Goal: Subscribe to service/newsletter

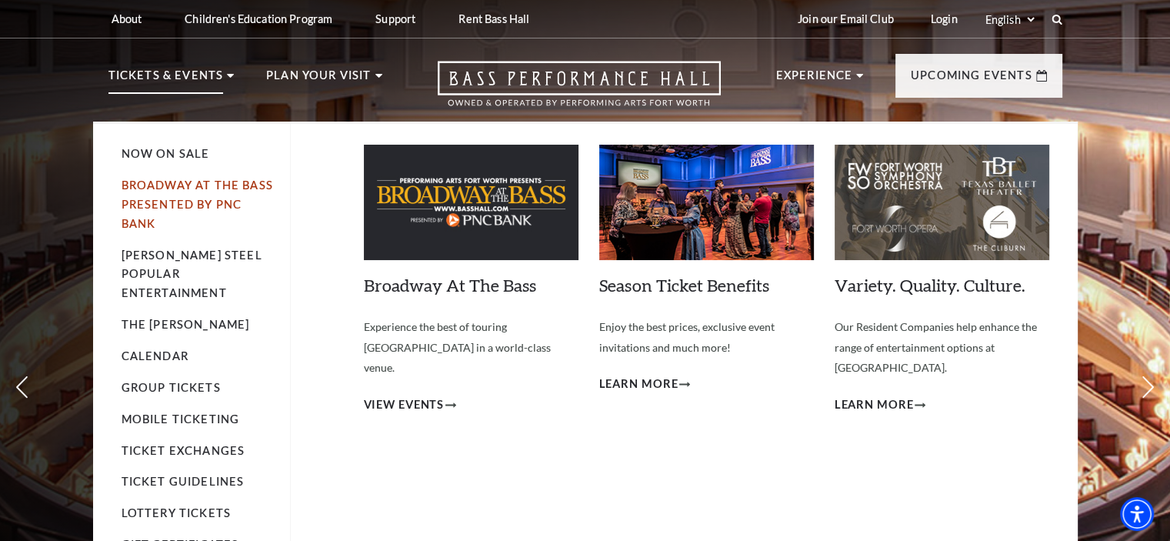
click at [157, 185] on link "Broadway At The Bass presented by PNC Bank" at bounding box center [198, 204] width 152 height 52
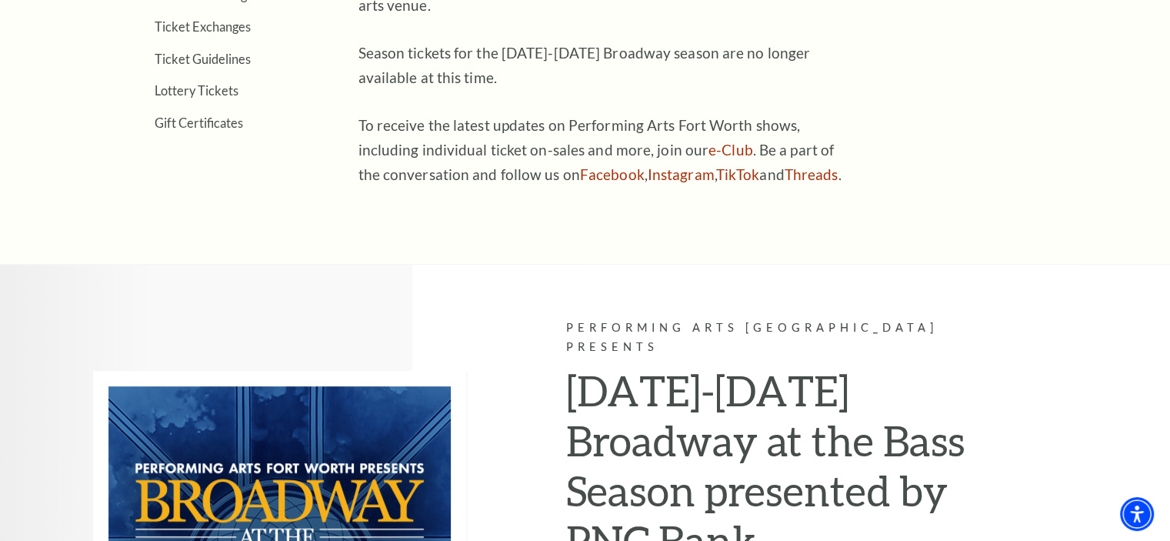
scroll to position [409, 0]
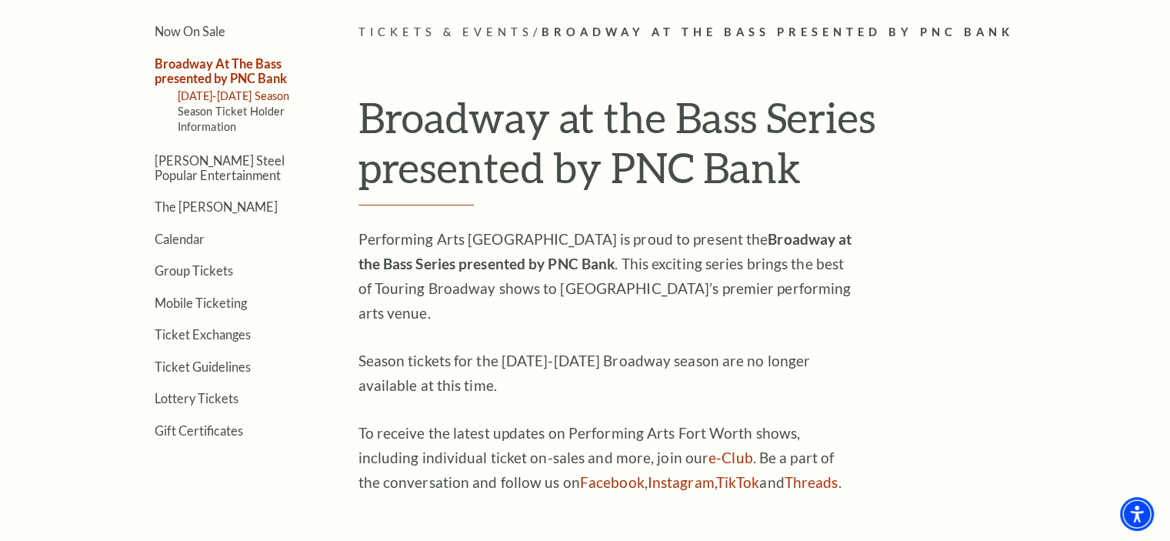
click at [221, 92] on link "[DATE]-[DATE] Season" at bounding box center [234, 95] width 112 height 13
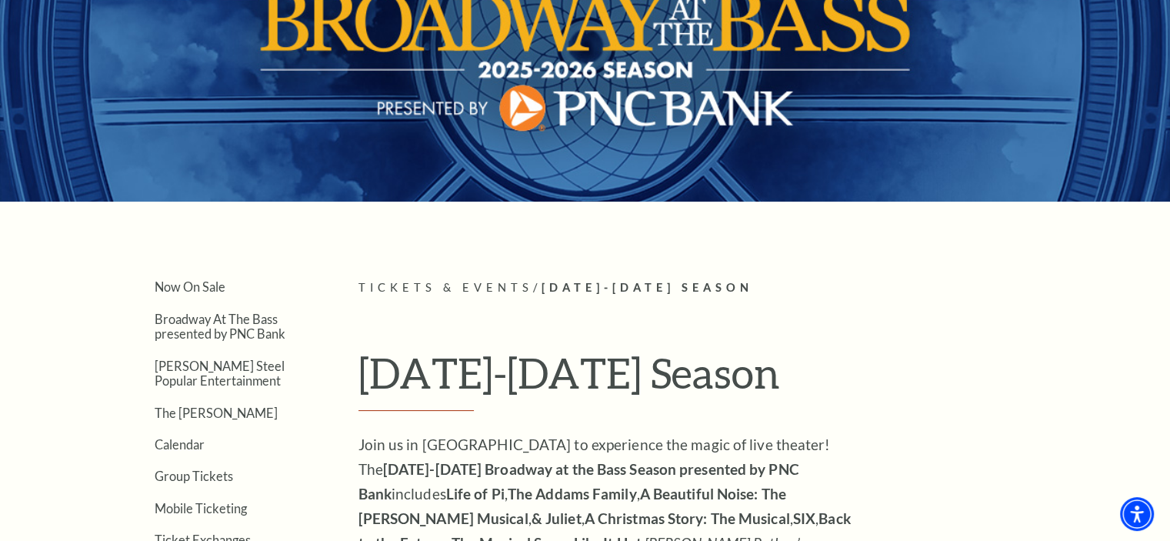
scroll to position [308, 0]
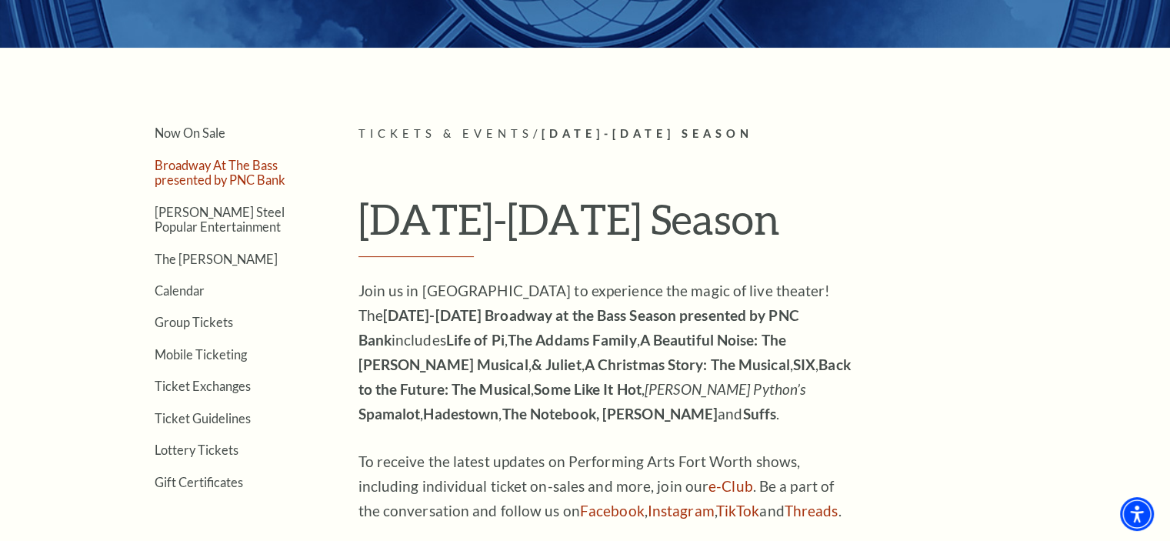
click at [247, 179] on link "Broadway At The Bass presented by PNC Bank" at bounding box center [220, 172] width 131 height 29
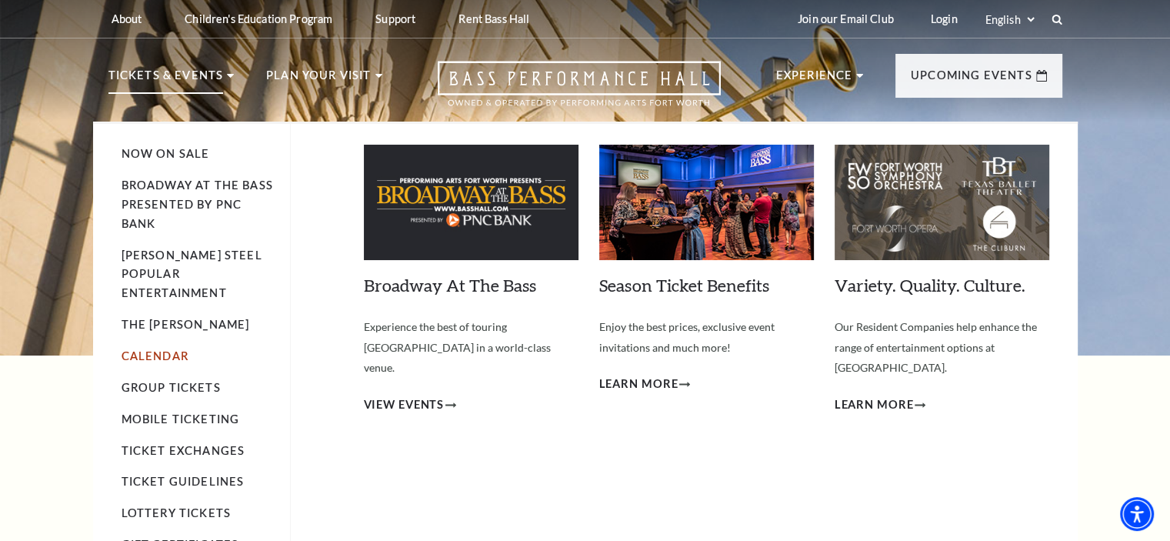
click at [167, 349] on link "Calendar" at bounding box center [155, 355] width 67 height 13
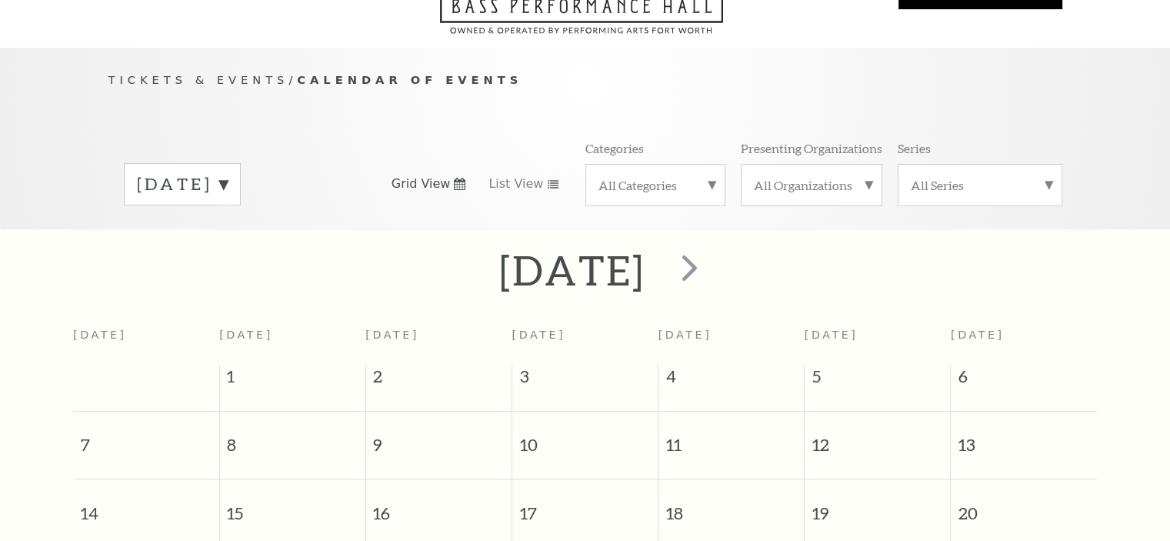
scroll to position [135, 0]
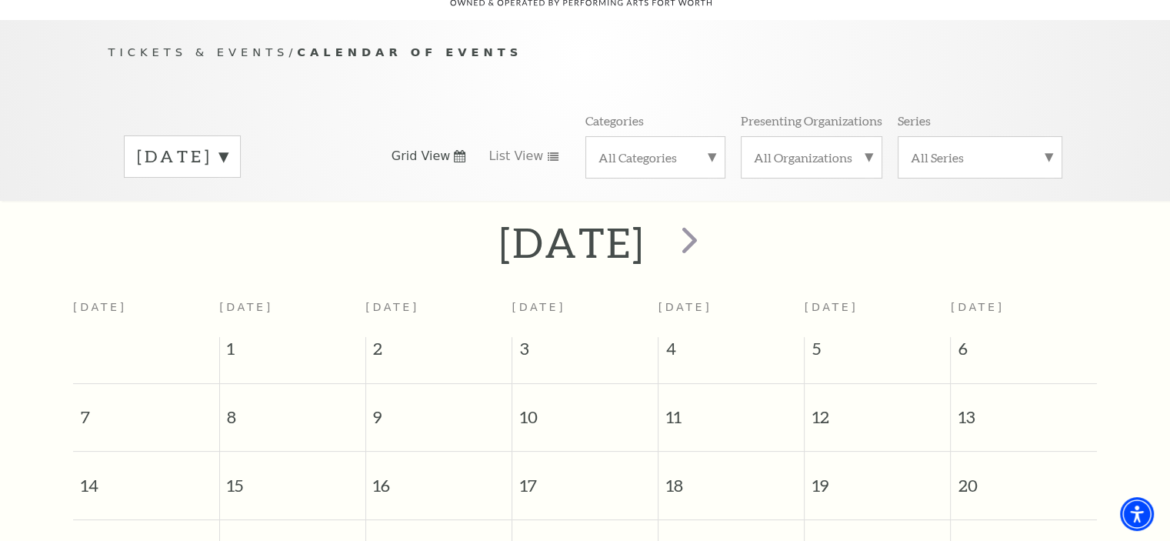
click at [228, 145] on label "[DATE]" at bounding box center [182, 157] width 91 height 24
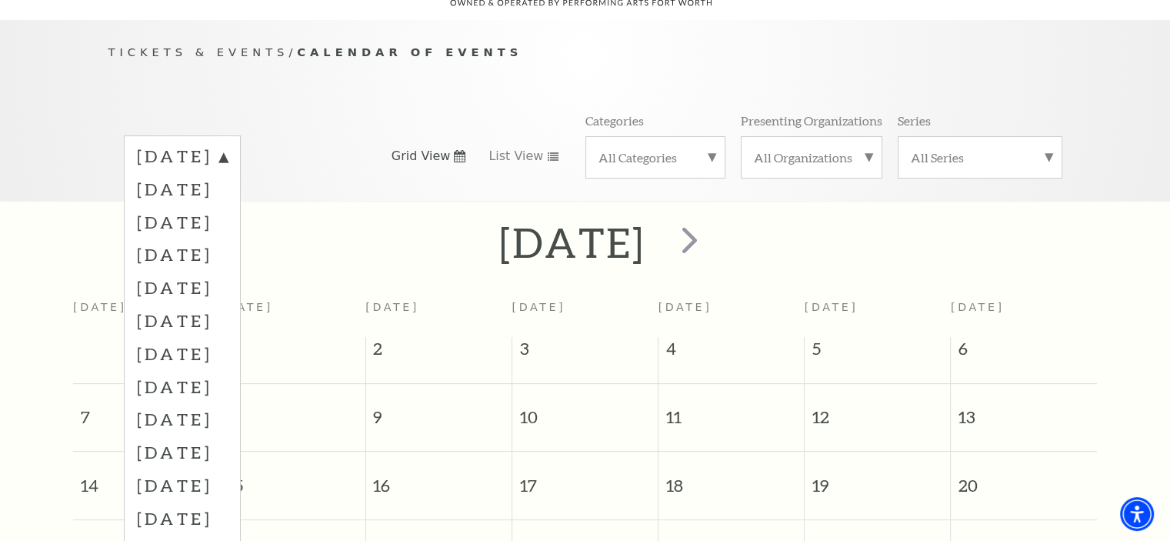
click at [175, 468] on label "July 2026" at bounding box center [182, 484] width 91 height 33
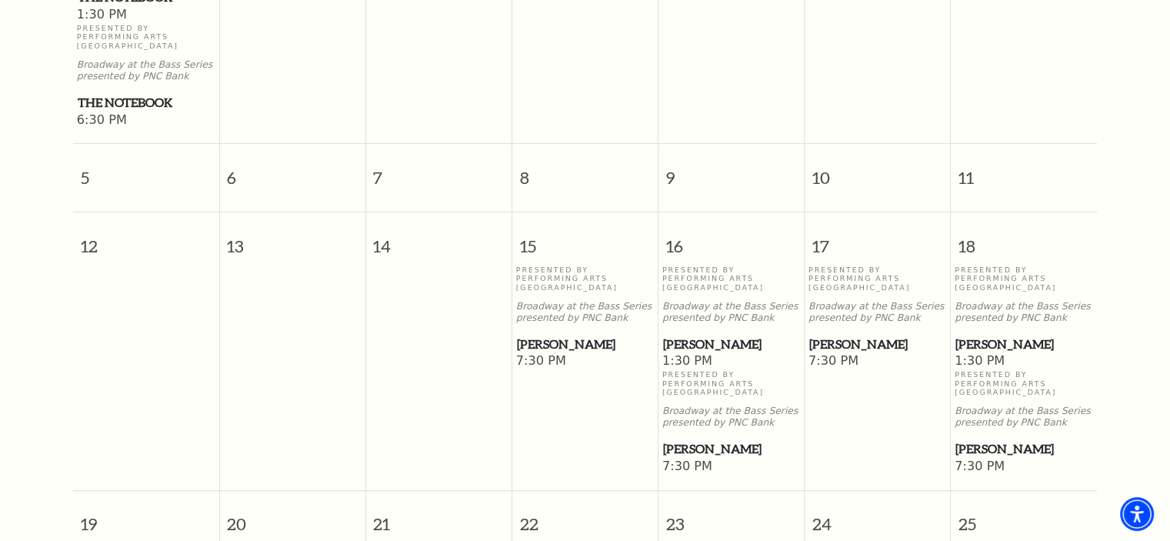
scroll to position [597, 0]
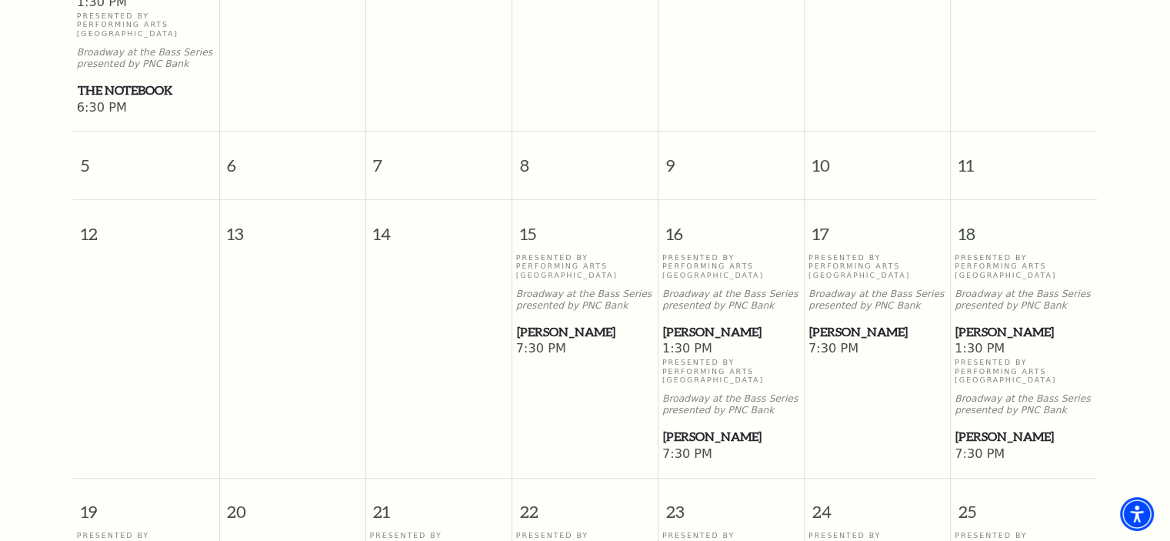
click at [701, 322] on span "[PERSON_NAME]" at bounding box center [731, 331] width 137 height 19
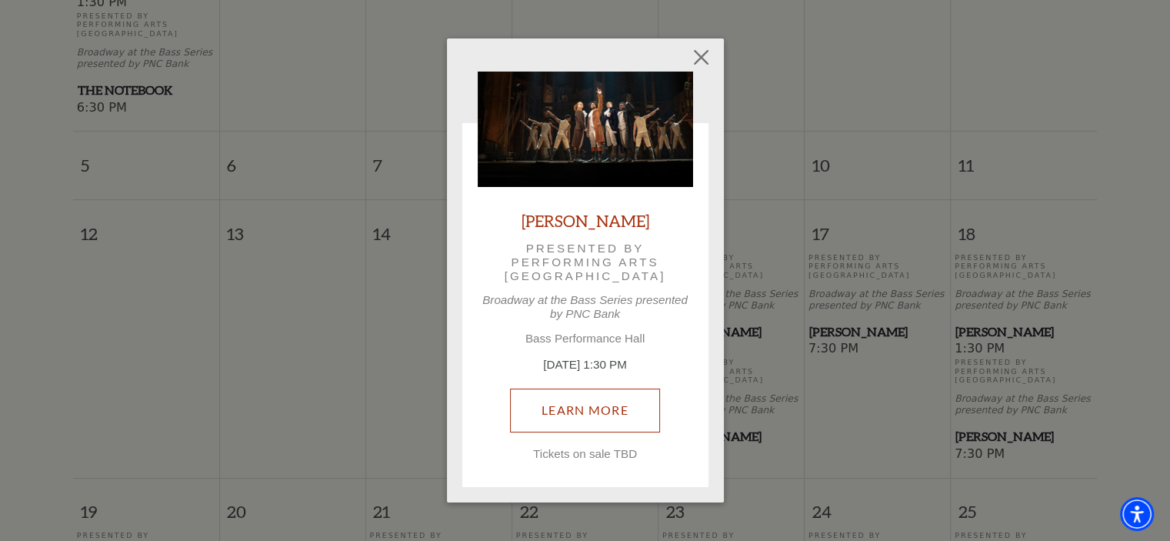
click at [586, 419] on link "Learn More" at bounding box center [585, 409] width 150 height 43
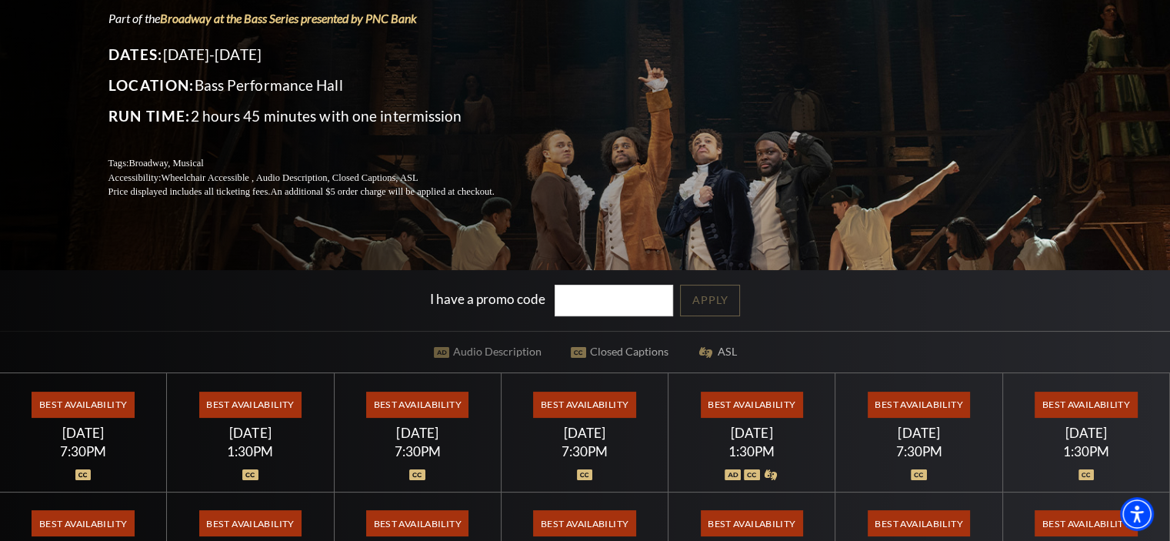
scroll to position [308, 0]
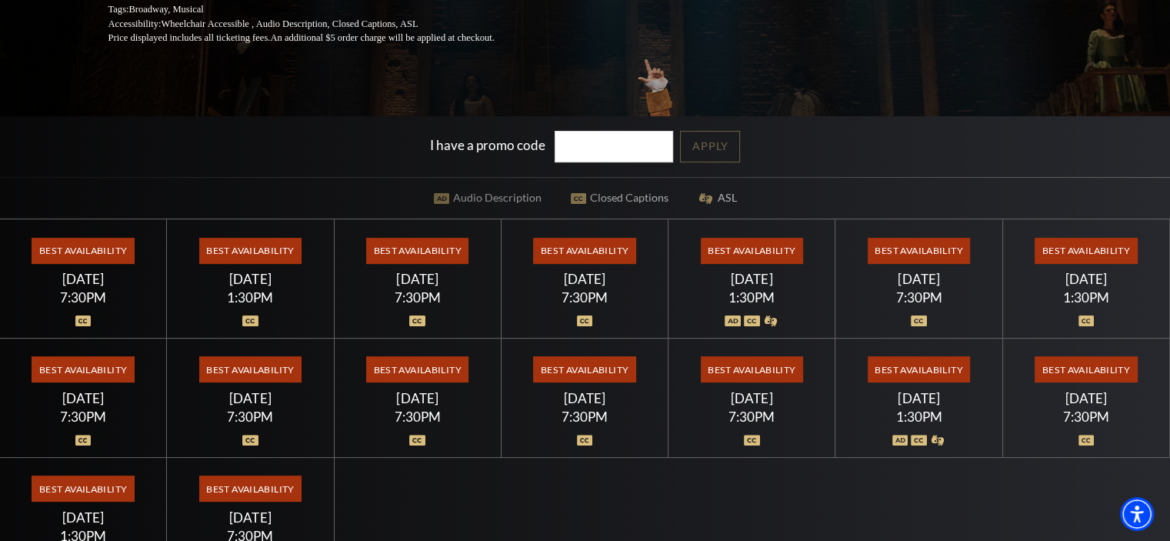
click at [438, 368] on span "Best Availability" at bounding box center [417, 369] width 102 height 26
click at [398, 368] on span "Best Availability" at bounding box center [417, 369] width 102 height 26
click at [255, 356] on span "Best Availability" at bounding box center [250, 369] width 102 height 26
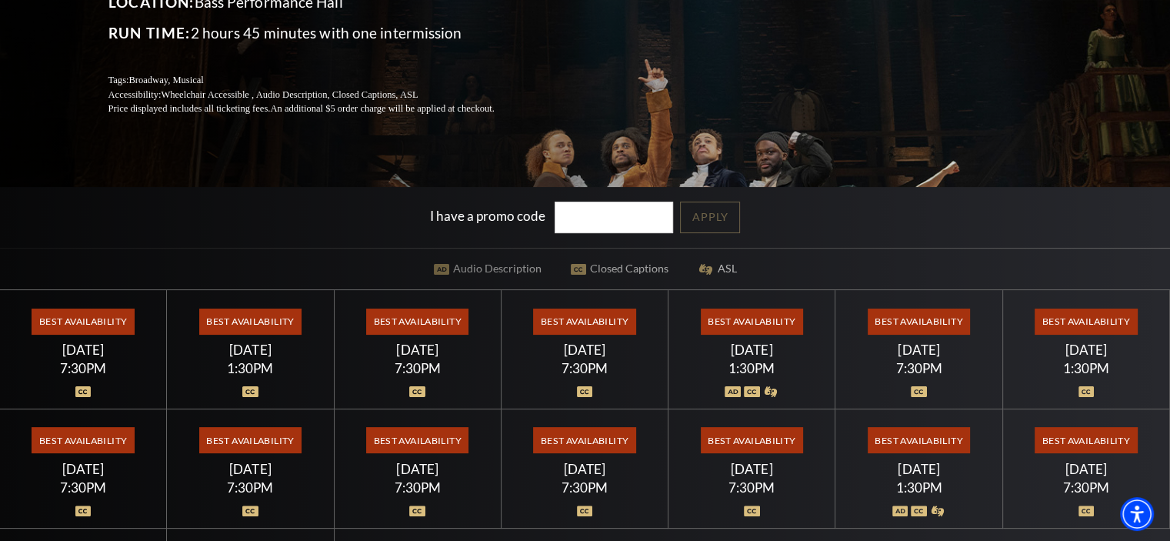
scroll to position [154, 0]
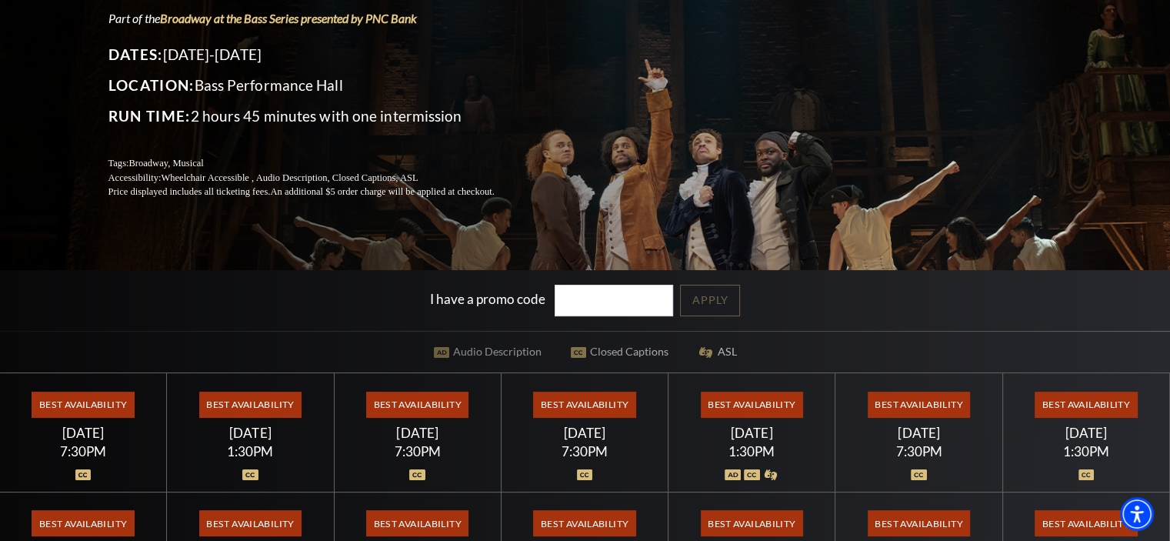
click at [572, 292] on input "I have a promo code" at bounding box center [613, 301] width 118 height 32
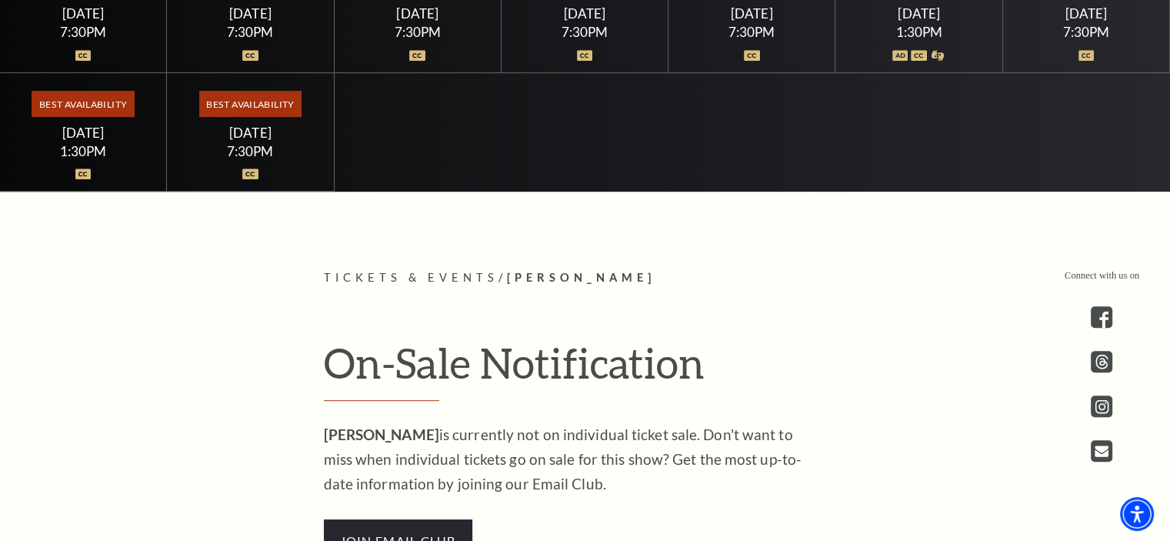
scroll to position [923, 0]
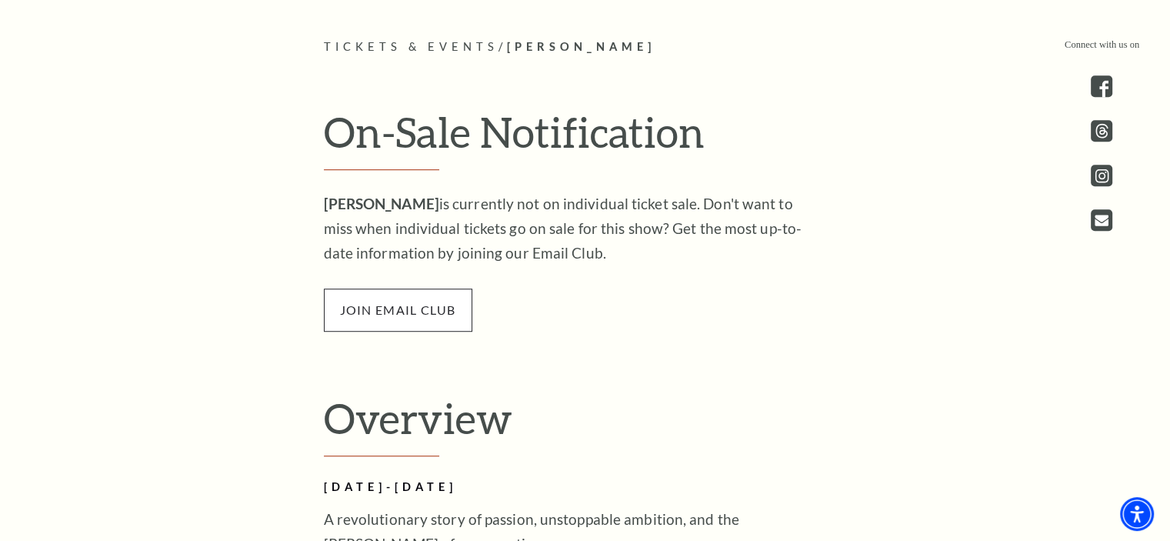
click at [395, 293] on span "join email club" at bounding box center [398, 309] width 148 height 43
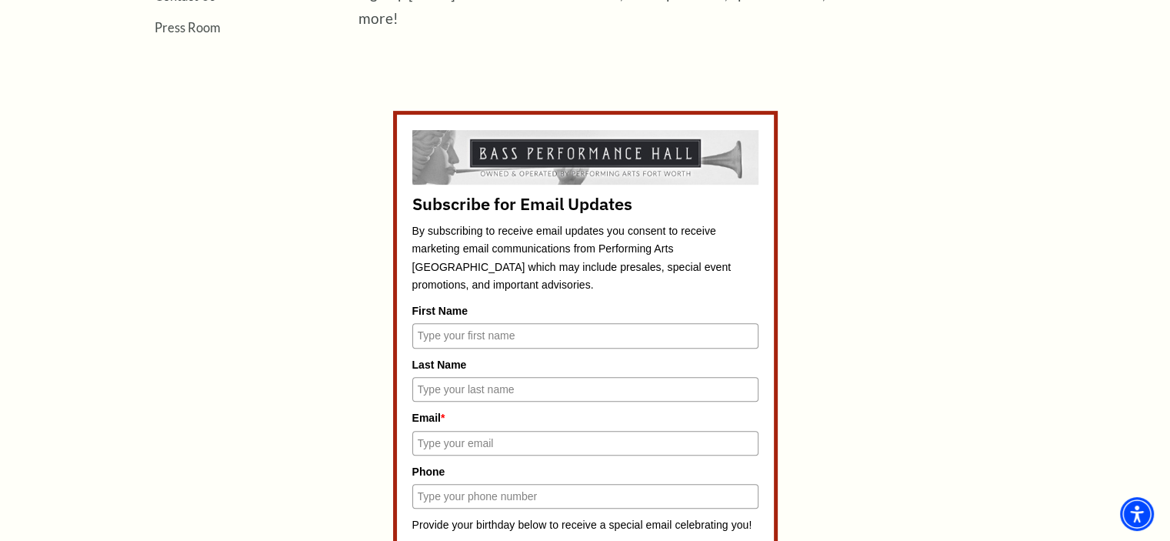
scroll to position [602, 0]
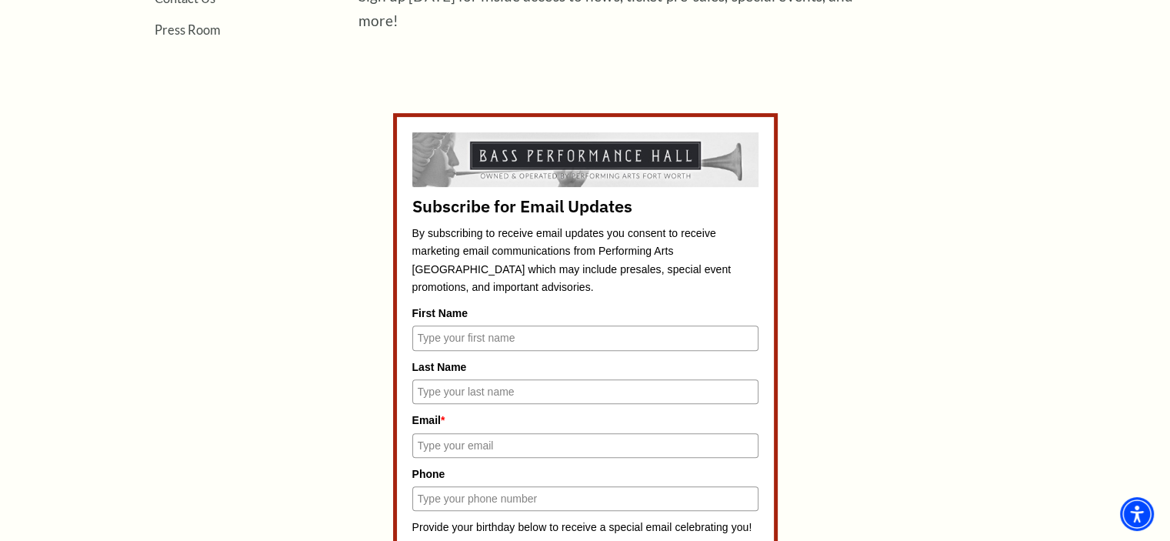
click at [514, 331] on input "First Name" at bounding box center [585, 337] width 346 height 25
type input "[PERSON_NAME]"
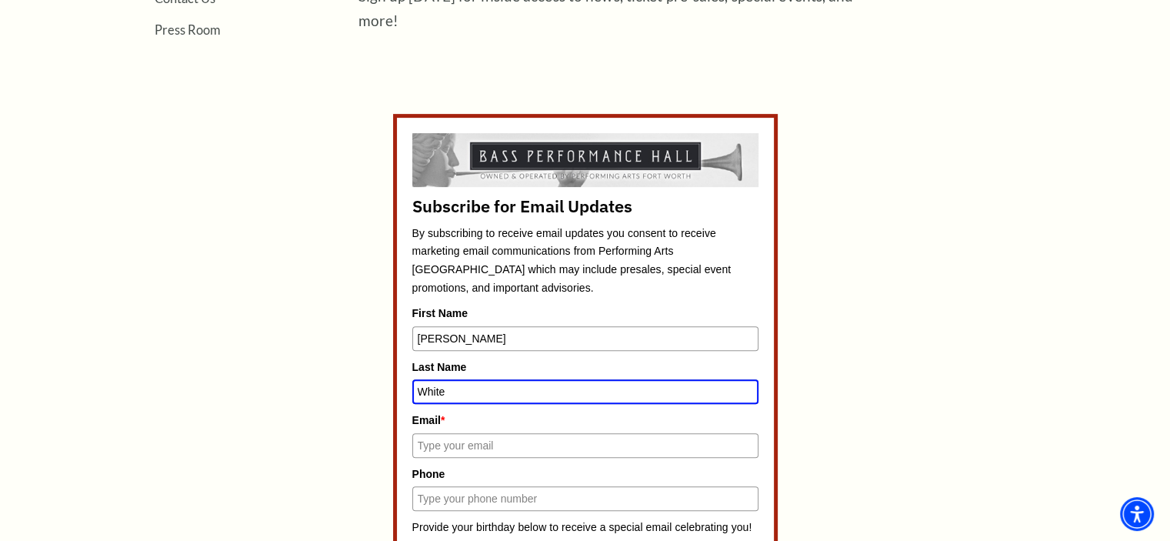
type input "White"
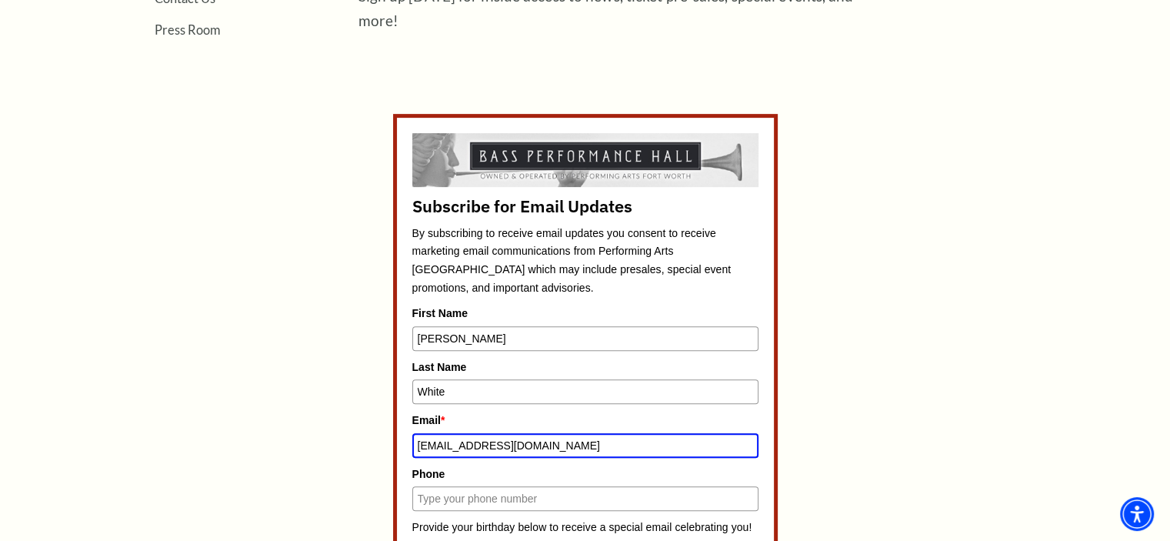
type input "[EMAIL_ADDRESS][DOMAIN_NAME]"
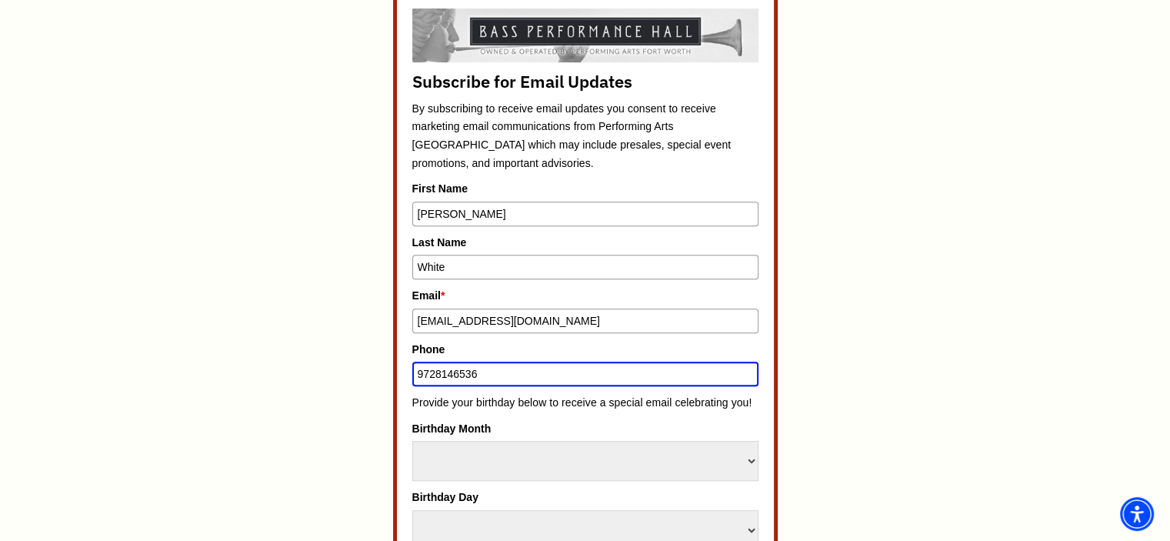
scroll to position [826, 0]
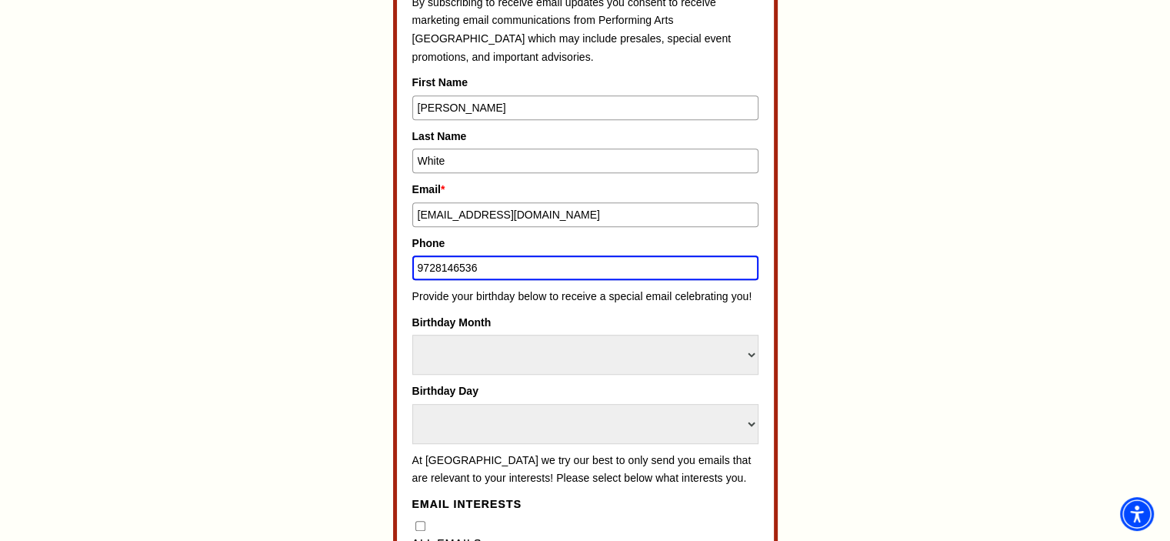
type input "9728146536"
click at [521, 353] on select "Select Month January February March April May June July August September Octobe…" at bounding box center [585, 355] width 346 height 40
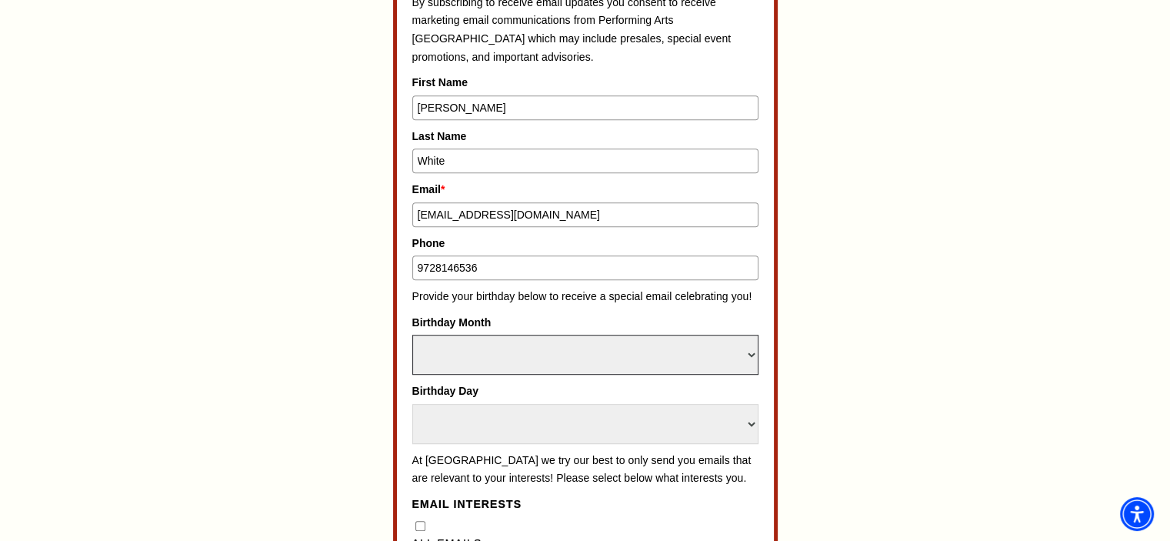
select select "December"
click at [412, 335] on select "Select Month January February March April May June July August September Octobe…" at bounding box center [585, 355] width 346 height 40
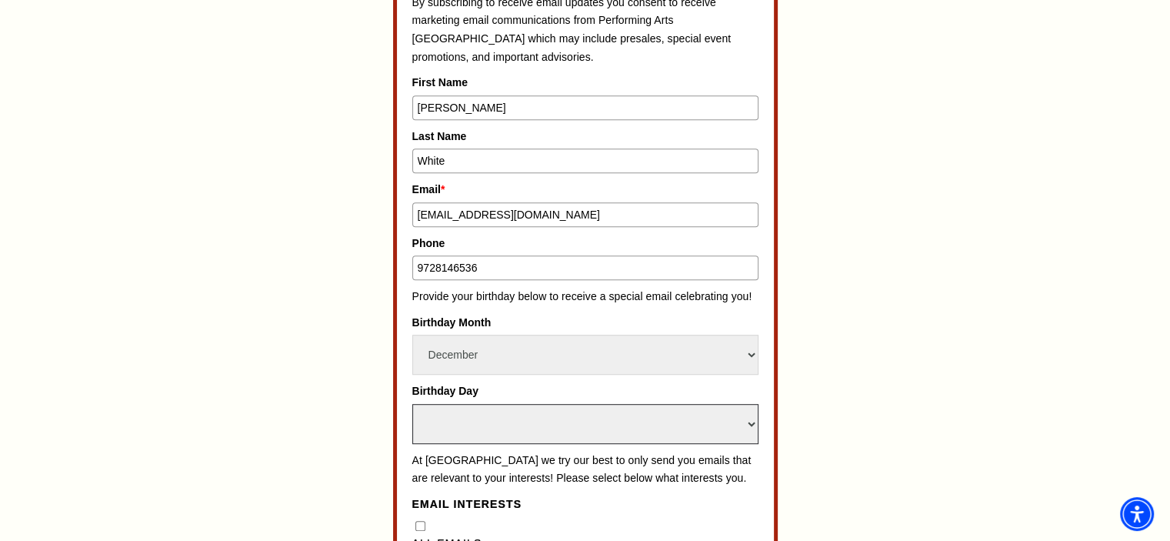
click at [478, 418] on select "Select Day 1 2 3 4 5 6 7 8 9 10 11 12 13 14 15 16 17 18 19 20 21 22 23 24" at bounding box center [585, 424] width 346 height 40
select select "1"
click at [412, 404] on select "Select Day 1 2 3 4 5 6 7 8 9 10 11 12 13 14 15 16 17 18 19 20 21 22 23 24" at bounding box center [585, 424] width 346 height 40
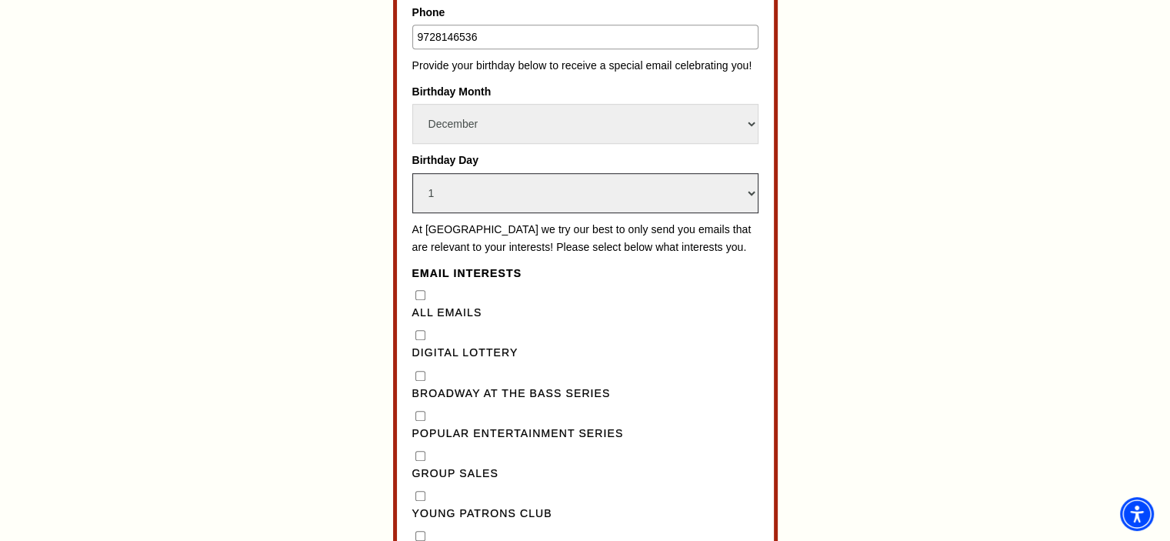
scroll to position [1134, 0]
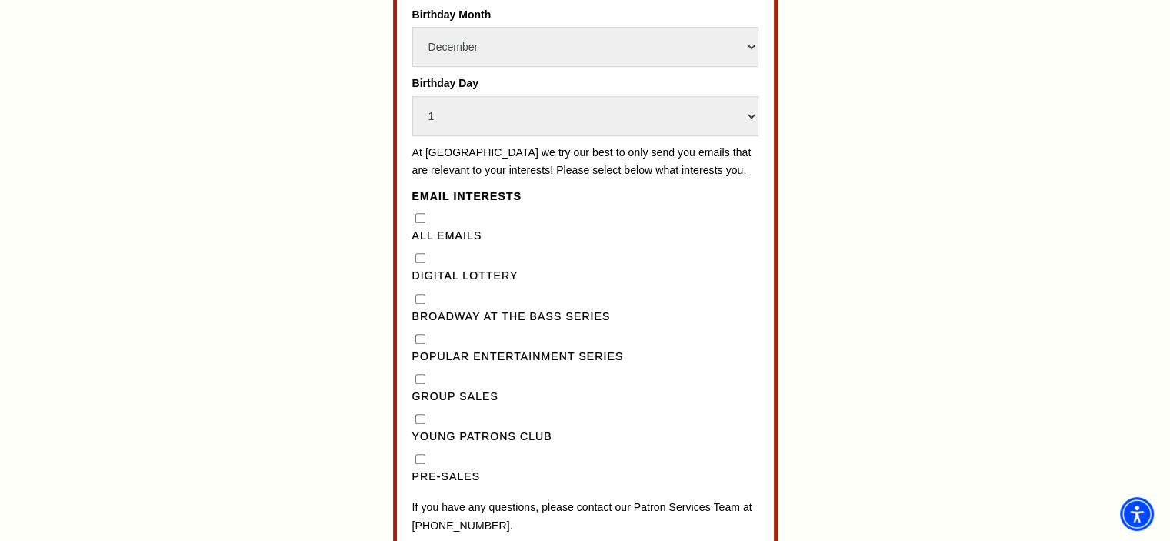
click at [422, 263] on Lottery"] "Digital Lottery" at bounding box center [420, 258] width 10 height 10
checkbox Lottery"] "true"
click at [418, 304] on Series"] "Broadway at the Bass Series" at bounding box center [420, 299] width 10 height 10
checkbox Series"] "true"
click at [421, 344] on Series"] "Popular Entertainment Series" at bounding box center [420, 339] width 10 height 10
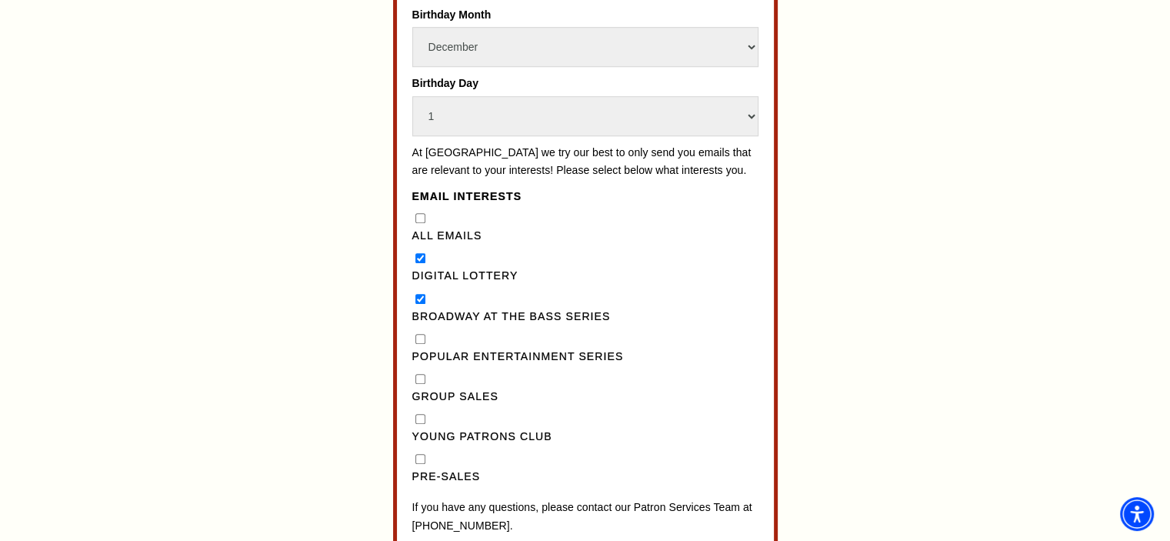
checkbox Series"] "true"
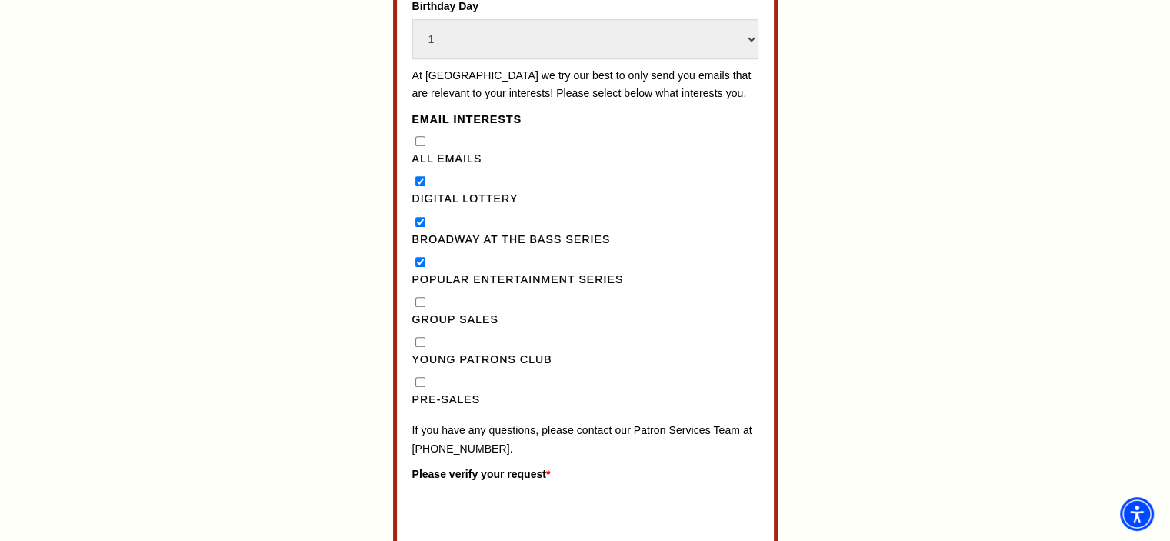
scroll to position [1287, 0]
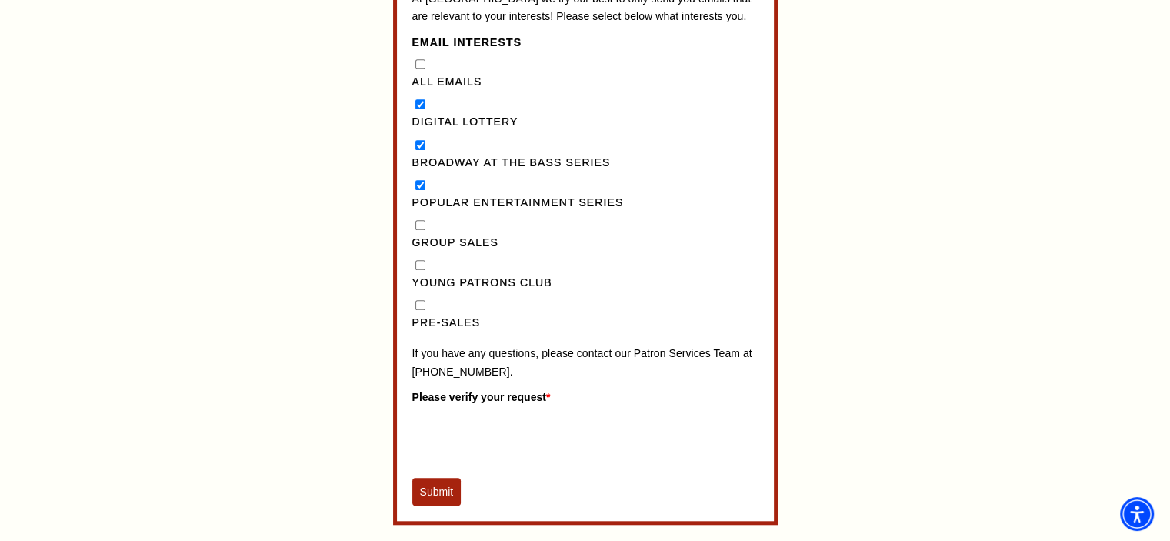
click at [415, 310] on input "Pre-Sales" at bounding box center [420, 305] width 10 height 10
checkbox input "true"
click at [435, 502] on button "Submit" at bounding box center [436, 492] width 49 height 28
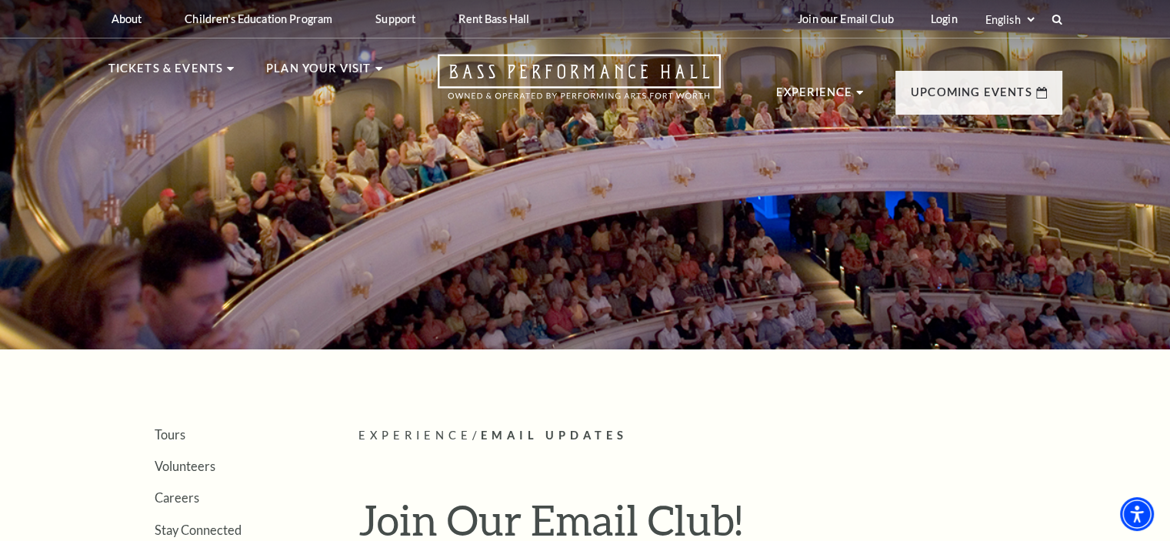
scroll to position [0, 0]
drag, startPoint x: 825, startPoint y: 453, endPoint x: 800, endPoint y: 451, distance: 25.4
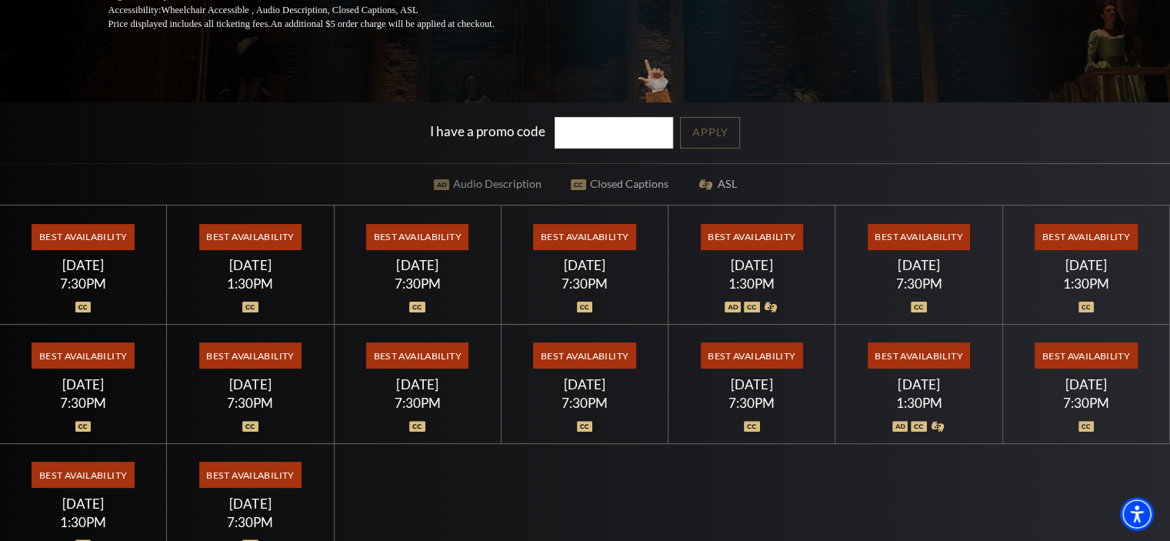
scroll to position [308, 0]
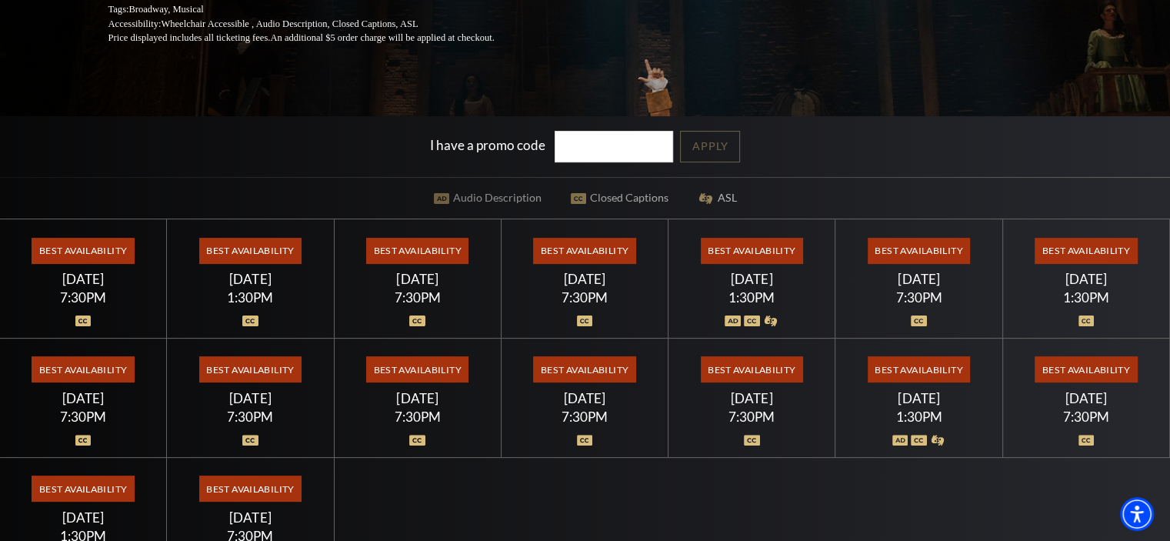
click at [577, 153] on input "I have a promo code" at bounding box center [613, 147] width 118 height 32
click at [604, 142] on input "I have a promo code" at bounding box center [613, 147] width 118 height 32
type input "hammeb2026"
click at [721, 135] on link "Apply" at bounding box center [710, 147] width 60 height 32
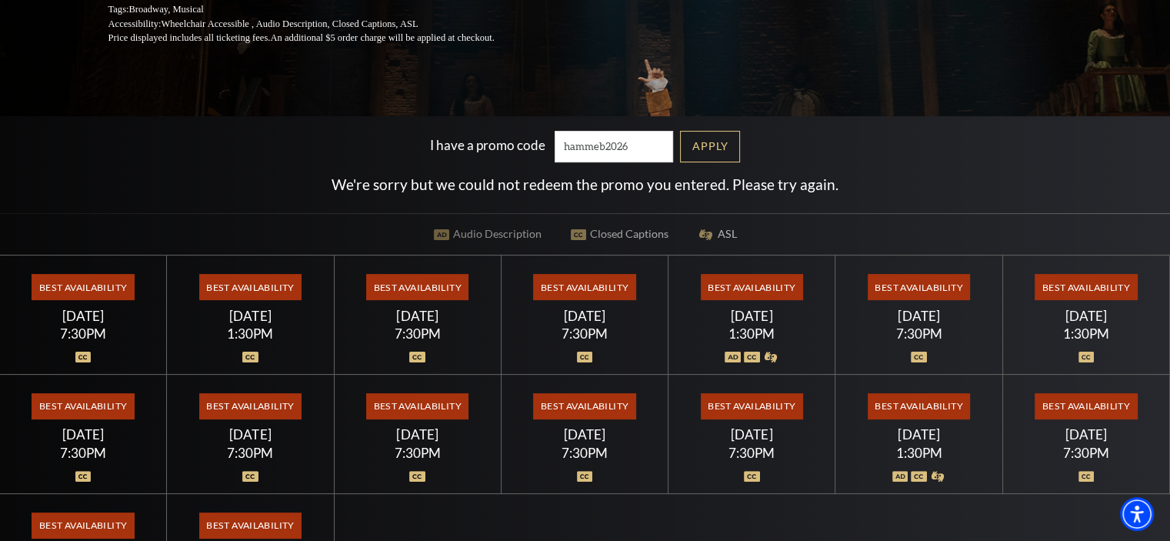
click at [572, 144] on input "hammeb2026" at bounding box center [613, 147] width 118 height 32
drag, startPoint x: 628, startPoint y: 141, endPoint x: 450, endPoint y: 140, distance: 178.4
click at [460, 139] on div "I have a promo code hammeb2026" at bounding box center [555, 147] width 251 height 32
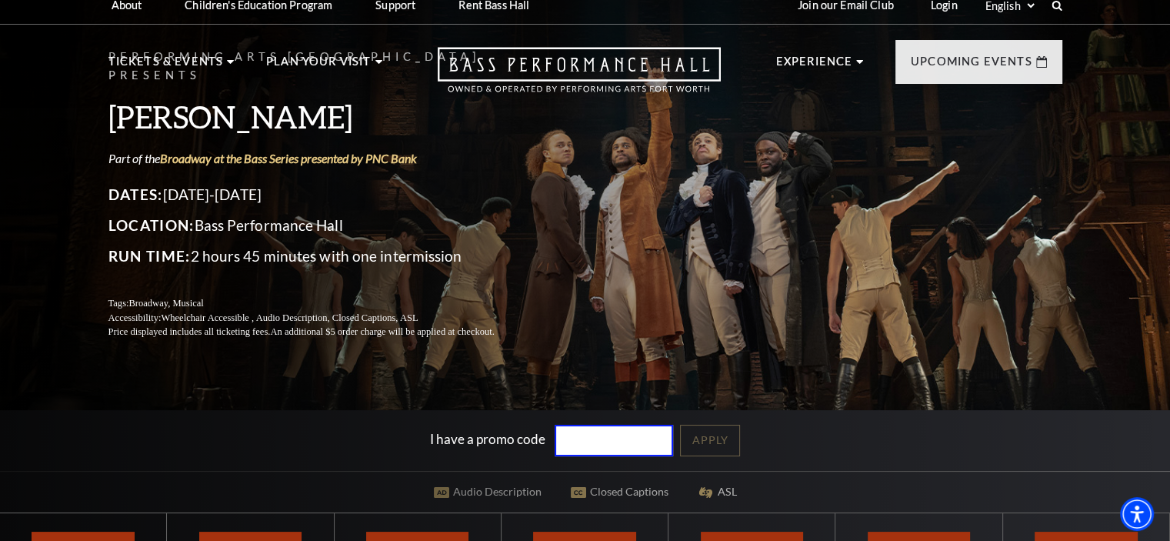
scroll to position [0, 0]
